Goal: Task Accomplishment & Management: Manage account settings

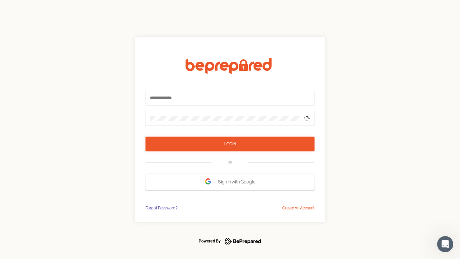
click at [230, 129] on form "Login OR Sign In with Google" at bounding box center [230, 124] width 169 height 132
click at [307, 118] on icon at bounding box center [306, 118] width 5 height 5
click at [230, 144] on div "Login" at bounding box center [230, 143] width 12 height 7
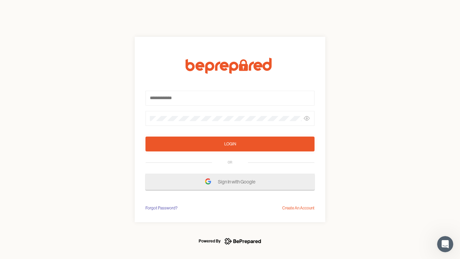
click at [230, 182] on span "Sign In with Google" at bounding box center [238, 182] width 41 height 12
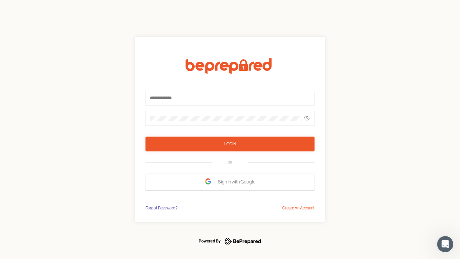
click at [161, 208] on div "Forgot Password?" at bounding box center [162, 208] width 32 height 7
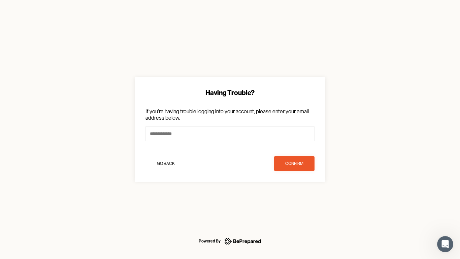
click at [299, 208] on div "Having Trouble? If you're having trouble logging into your account, please ente…" at bounding box center [230, 129] width 460 height 259
click at [445, 244] on icon "Open Intercom Messenger" at bounding box center [445, 244] width 11 height 11
